Goal: Task Accomplishment & Management: Use online tool/utility

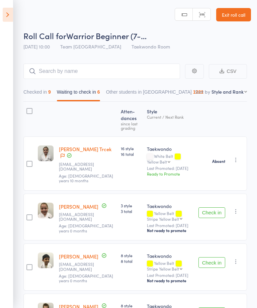
select select "10"
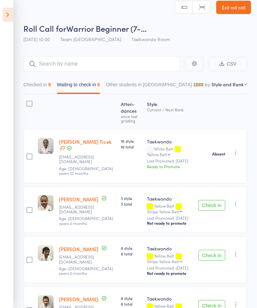
scroll to position [8, 0]
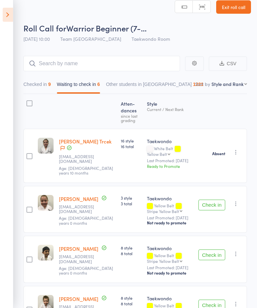
click at [11, 16] on icon at bounding box center [8, 15] width 10 height 14
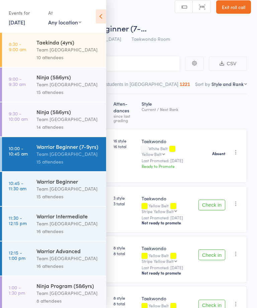
click at [80, 185] on div "Warrior Beginner" at bounding box center [68, 181] width 64 height 7
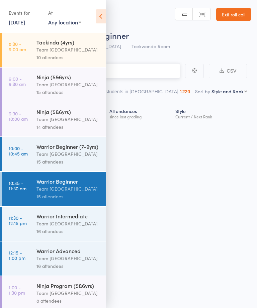
scroll to position [0, 0]
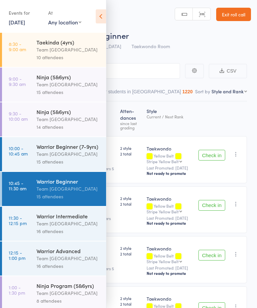
click at [101, 17] on icon at bounding box center [101, 16] width 10 height 14
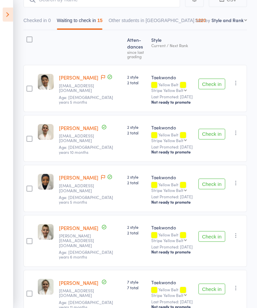
scroll to position [86, 0]
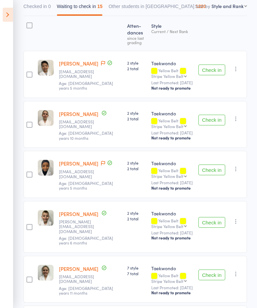
click at [216, 228] on button "Check in" at bounding box center [212, 222] width 27 height 11
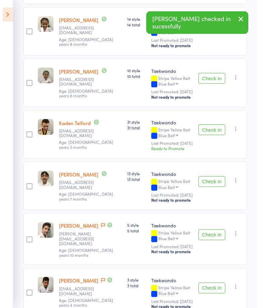
scroll to position [380, 0]
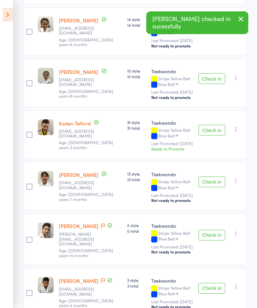
click at [213, 241] on button "Check in" at bounding box center [212, 235] width 27 height 11
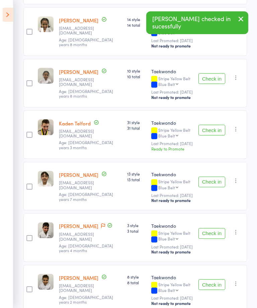
click at [222, 239] on button "Check in" at bounding box center [212, 233] width 27 height 11
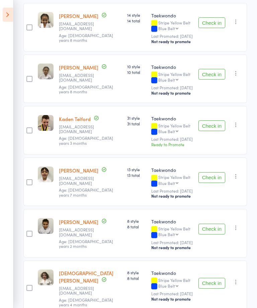
scroll to position [384, 0]
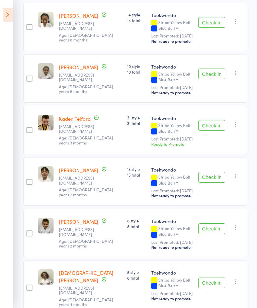
click at [215, 179] on button "Check in" at bounding box center [212, 177] width 27 height 11
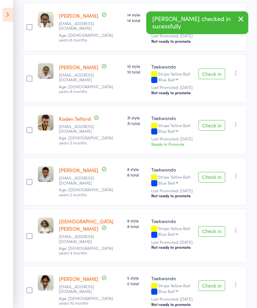
click at [217, 172] on button "Check in" at bounding box center [212, 177] width 27 height 11
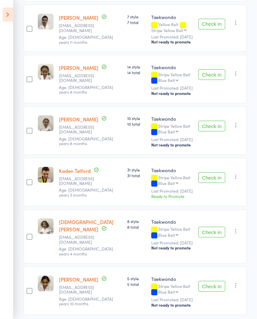
scroll to position [338, 0]
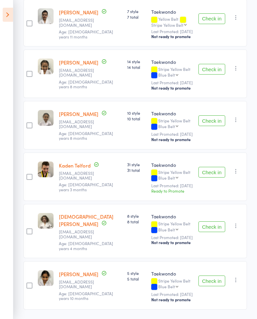
click at [220, 276] on button "Check in" at bounding box center [212, 281] width 27 height 11
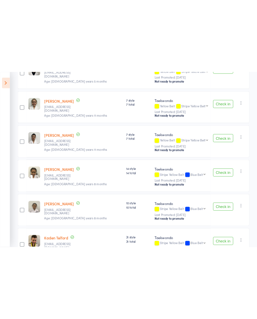
scroll to position [287, 0]
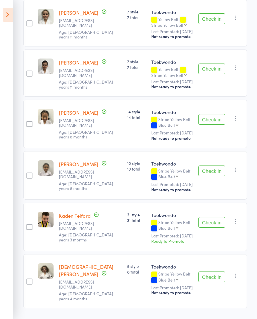
click at [207, 71] on button "Check in" at bounding box center [212, 69] width 27 height 11
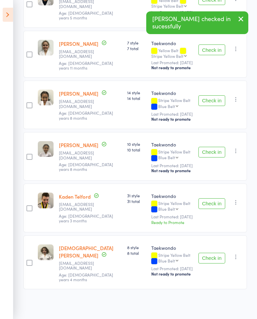
scroll to position [237, 0]
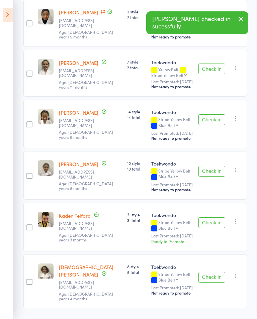
click at [216, 70] on button "Check in" at bounding box center [212, 69] width 27 height 11
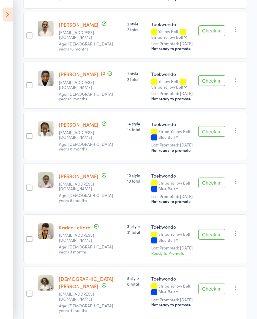
scroll to position [187, 0]
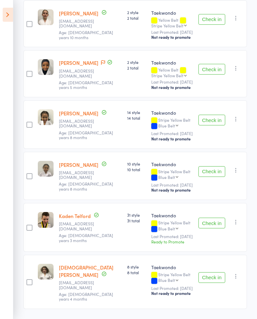
click at [208, 172] on button "Check in" at bounding box center [212, 171] width 27 height 11
